Goal: Complete application form

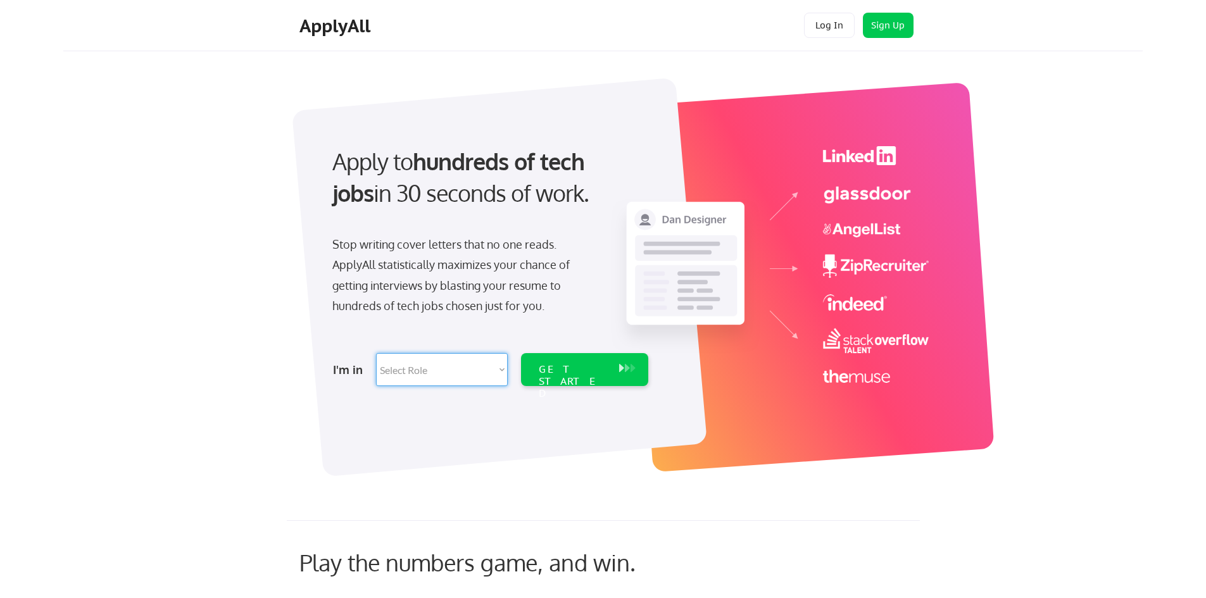
drag, startPoint x: 444, startPoint y: 366, endPoint x: 469, endPoint y: 378, distance: 27.5
click at [469, 375] on select "Select Role Software Engineering Product Management Customer Success Sales UI/U…" at bounding box center [442, 369] width 132 height 33
click at [461, 423] on div at bounding box center [498, 277] width 415 height 399
click at [437, 384] on select "Select Role Software Engineering Product Management Customer Success Sales UI/U…" at bounding box center [442, 369] width 132 height 33
click at [440, 429] on div at bounding box center [498, 277] width 415 height 399
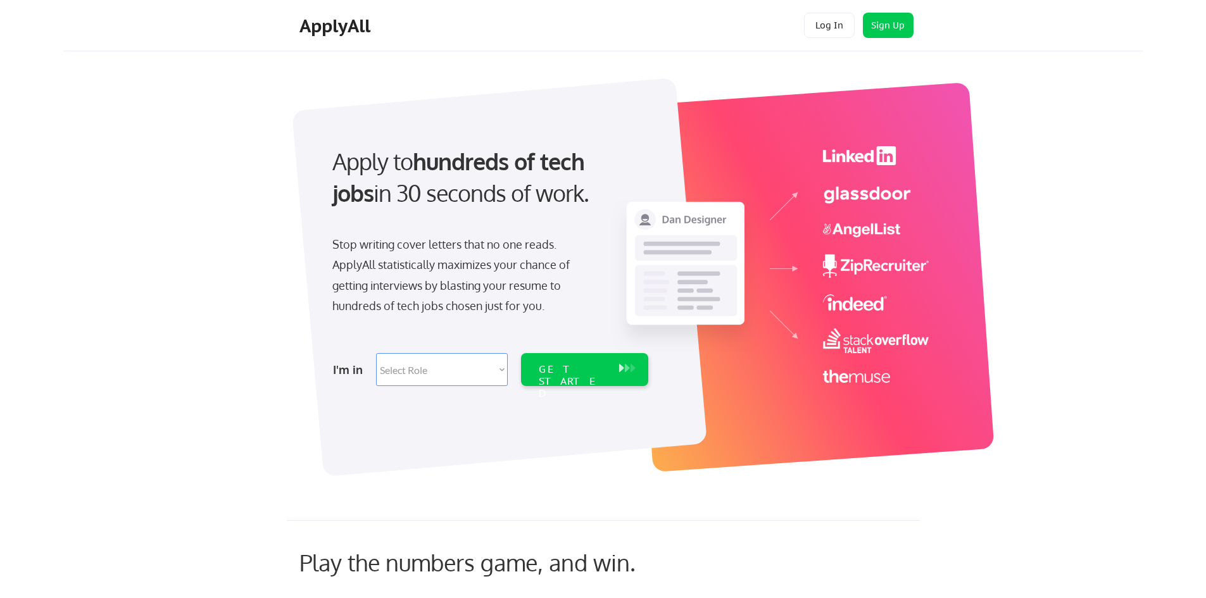
click at [440, 429] on div at bounding box center [498, 277] width 415 height 399
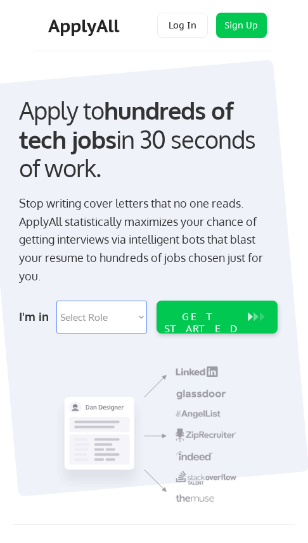
click at [122, 312] on select "Select Role Software Engineering Product Management Customer Success Sales UI/U…" at bounding box center [101, 317] width 91 height 33
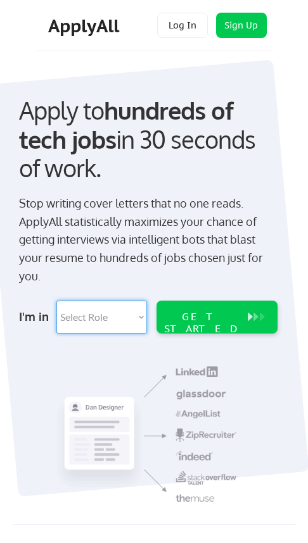
select select ""it_security""
click at [56, 301] on select "Select Role Software Engineering Product Management Customer Success Sales UI/U…" at bounding box center [101, 317] width 91 height 33
select select ""it_security""
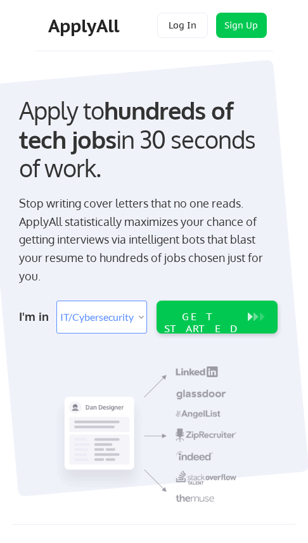
click at [89, 304] on select "Select Role Software Engineering Product Management Customer Success Sales UI/U…" at bounding box center [101, 317] width 91 height 33
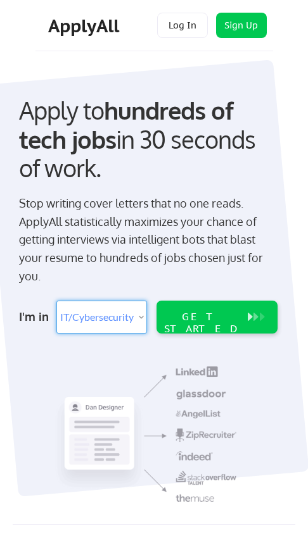
select select ""design""
click at [56, 301] on select "Select Role Software Engineering Product Management Customer Success Sales UI/U…" at bounding box center [101, 317] width 91 height 33
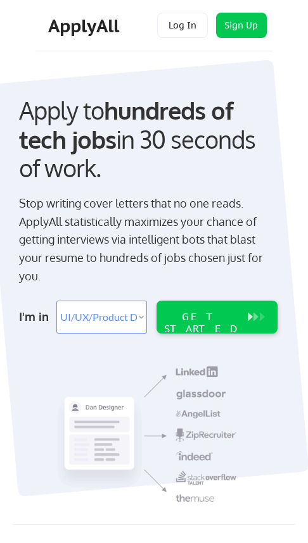
select select ""design""
click at [94, 318] on select "Select Role Software Engineering Product Management Customer Success Sales UI/U…" at bounding box center [101, 317] width 91 height 33
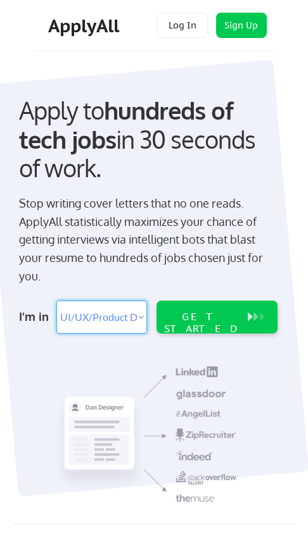
select select ""sales""
click at [56, 301] on select "Select Role Software Engineering Product Management Customer Success Sales UI/U…" at bounding box center [101, 317] width 91 height 33
select select ""sales""
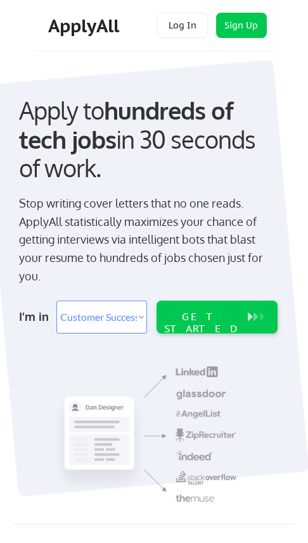
click at [96, 313] on select "Select Role Software Engineering Product Management Customer Success Sales UI/U…" at bounding box center [101, 317] width 91 height 33
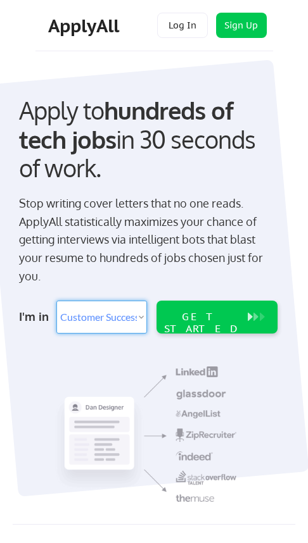
select select ""product""
click at [56, 301] on select "Select Role Software Engineering Product Management Customer Success Sales UI/U…" at bounding box center [101, 317] width 91 height 33
select select ""product""
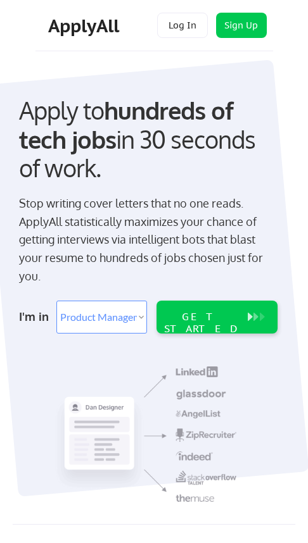
click at [94, 325] on select "Select Role Software Engineering Product Management Customer Success Sales UI/U…" at bounding box center [101, 317] width 91 height 33
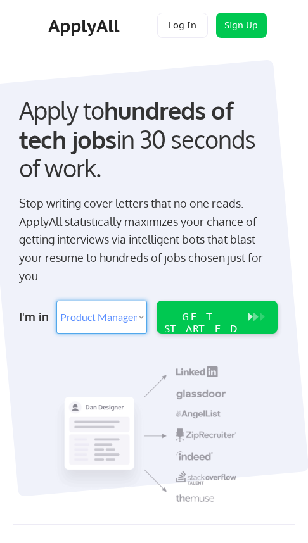
select select ""data_science___analytics""
click at [56, 301] on select "Select Role Software Engineering Product Management Customer Success Sales UI/U…" at bounding box center [101, 317] width 91 height 33
select select ""data_science___analytics""
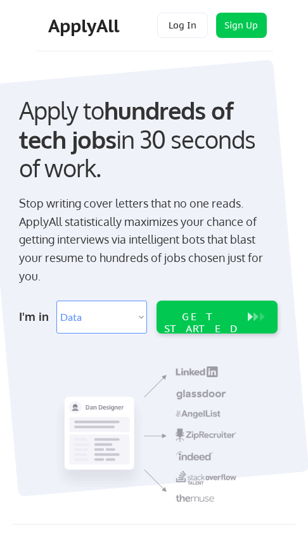
select select ""data_science___analytics""
